Goal: Task Accomplishment & Management: Manage account settings

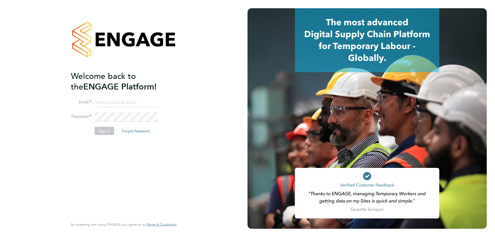
type input "l.moody@ionic.jobs"
click at [106, 130] on button "Sign In" at bounding box center [105, 131] width 20 height 8
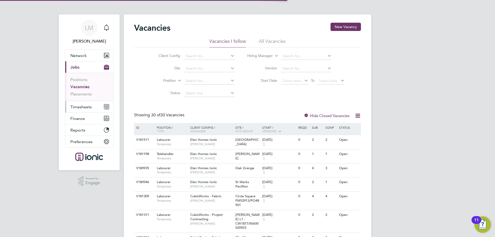
click at [85, 105] on span "Timesheets" at bounding box center [80, 107] width 21 height 5
click at [85, 106] on span "Timesheets" at bounding box center [80, 107] width 21 height 5
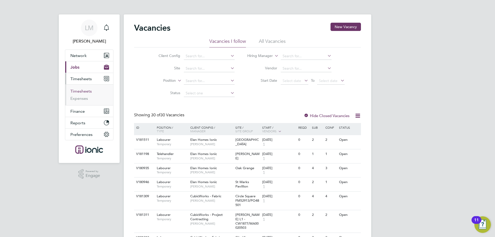
click at [82, 91] on link "Timesheets" at bounding box center [80, 91] width 21 height 5
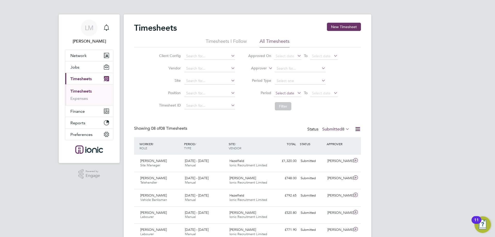
click at [295, 94] on span "Select date" at bounding box center [288, 93] width 28 height 7
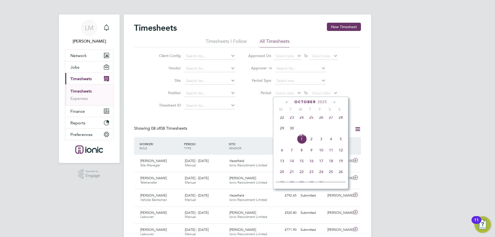
click at [283, 122] on span "22" at bounding box center [282, 118] width 10 height 10
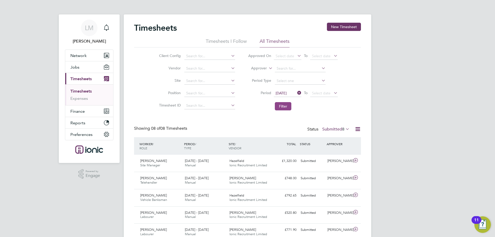
click at [283, 107] on button "Filter" at bounding box center [283, 106] width 17 height 8
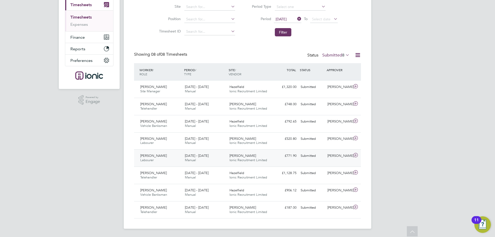
click at [200, 163] on div "[DATE] - [DATE] Manual" at bounding box center [205, 158] width 45 height 13
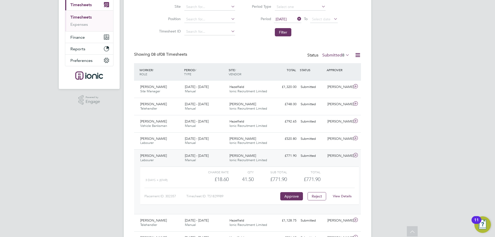
click at [342, 195] on link "View Details" at bounding box center [342, 196] width 19 height 4
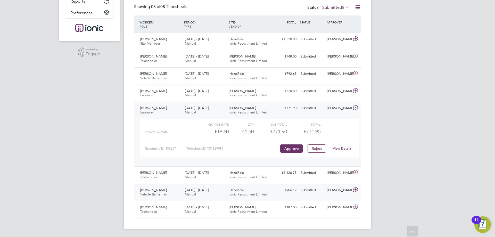
click at [173, 195] on div "[PERSON_NAME] Vehicle Banksman [DATE] - [DATE]" at bounding box center [160, 192] width 45 height 13
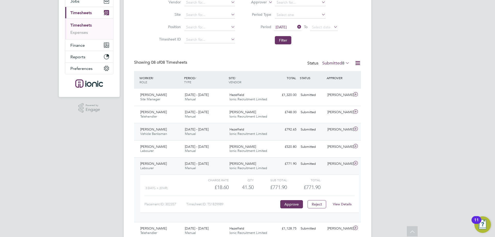
scroll to position [118, 0]
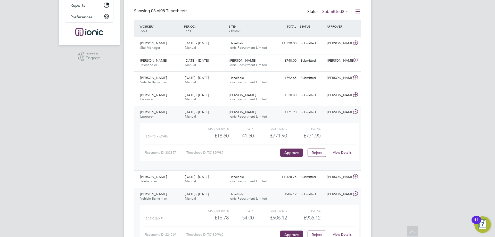
click at [176, 112] on div "[PERSON_NAME] Labourer [DATE] - [DATE]" at bounding box center [160, 114] width 45 height 13
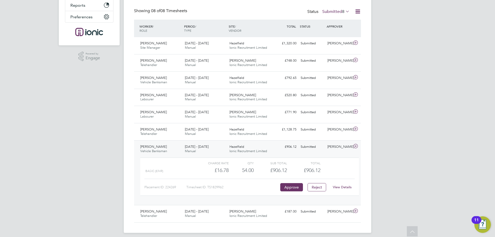
click at [177, 151] on div "[PERSON_NAME] Vehicle Banksman [DATE] - [DATE]" at bounding box center [160, 149] width 45 height 13
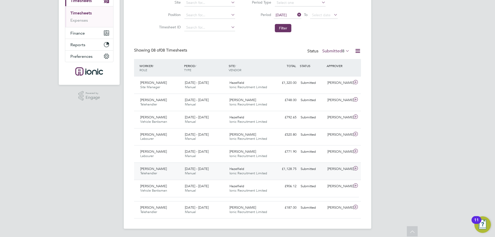
scroll to position [74, 0]
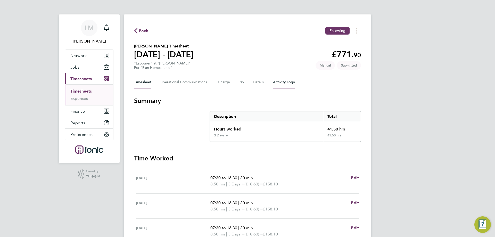
click at [280, 81] on Logs-tab "Activity Logs" at bounding box center [284, 82] width 22 height 12
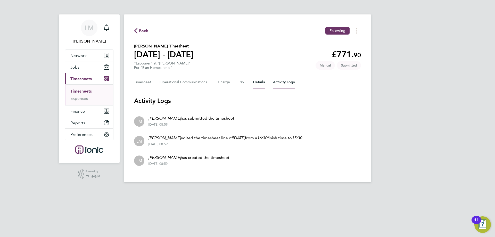
click at [258, 81] on button "Details" at bounding box center [259, 82] width 12 height 12
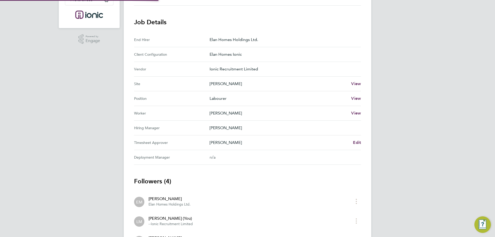
scroll to position [203, 0]
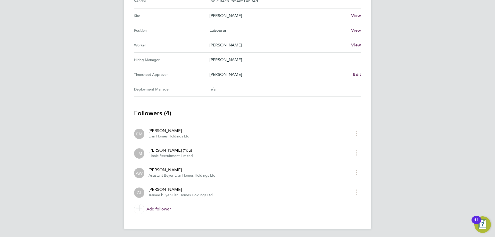
click at [159, 172] on div "[PERSON_NAME]" at bounding box center [183, 170] width 68 height 6
drag, startPoint x: 169, startPoint y: 196, endPoint x: 165, endPoint y: 183, distance: 12.8
click at [167, 193] on span "Trainee buyer" at bounding box center [160, 195] width 22 height 4
click at [165, 183] on li "GL Gethin Lloyd Trainee buyer · Elan Homes Holdings Ltd." at bounding box center [247, 192] width 227 height 20
